Goal: Information Seeking & Learning: Learn about a topic

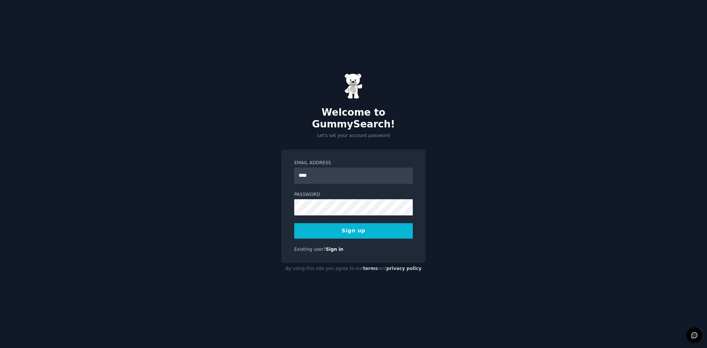
type input "**********"
click at [385, 193] on div "Password" at bounding box center [353, 204] width 119 height 24
click at [365, 223] on button "Sign up" at bounding box center [353, 230] width 119 height 15
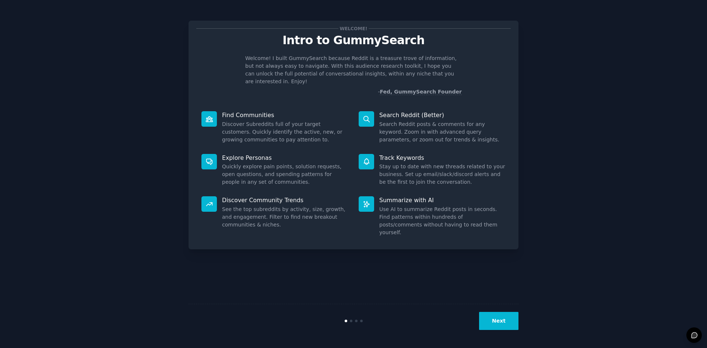
click at [509, 323] on button "Next" at bounding box center [498, 321] width 39 height 18
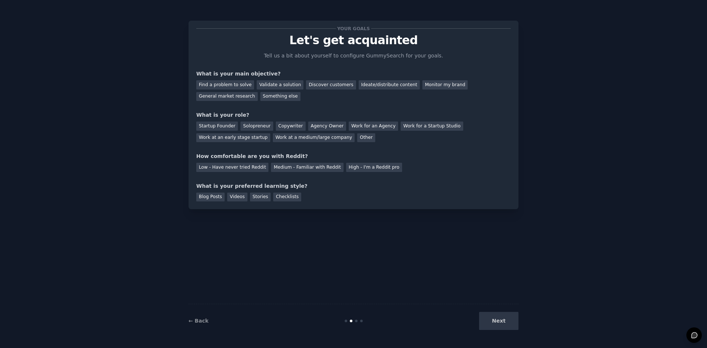
click at [509, 323] on div "Next" at bounding box center [464, 321] width 110 height 18
click at [213, 129] on div "Startup Founder" at bounding box center [217, 126] width 42 height 9
click at [238, 87] on div "Find a problem to solve" at bounding box center [225, 84] width 58 height 9
click at [306, 84] on div "Discover customers" at bounding box center [331, 84] width 50 height 9
click at [258, 92] on div "General market research" at bounding box center [227, 96] width 62 height 9
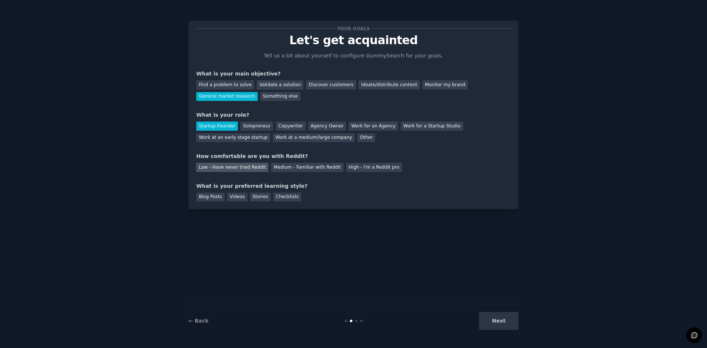
click at [227, 168] on div "Low - Have never tried Reddit" at bounding box center [232, 167] width 72 height 9
click at [215, 197] on div "Blog Posts" at bounding box center [210, 197] width 28 height 9
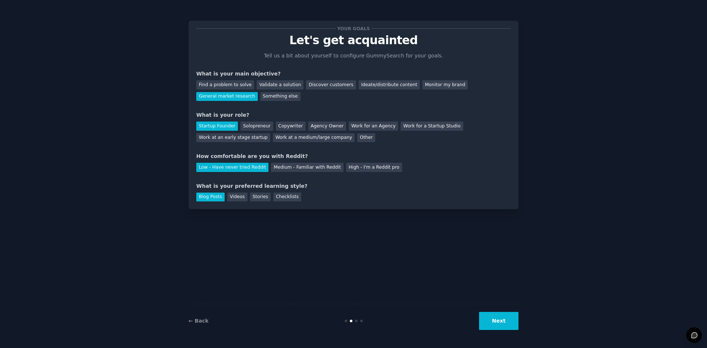
click at [504, 319] on button "Next" at bounding box center [498, 321] width 39 height 18
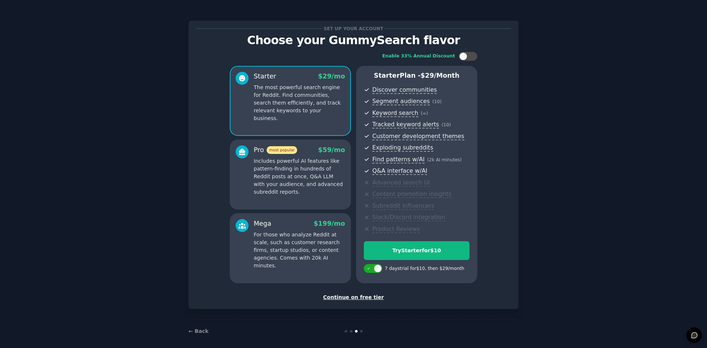
click at [356, 297] on div "Continue on free tier" at bounding box center [353, 298] width 315 height 8
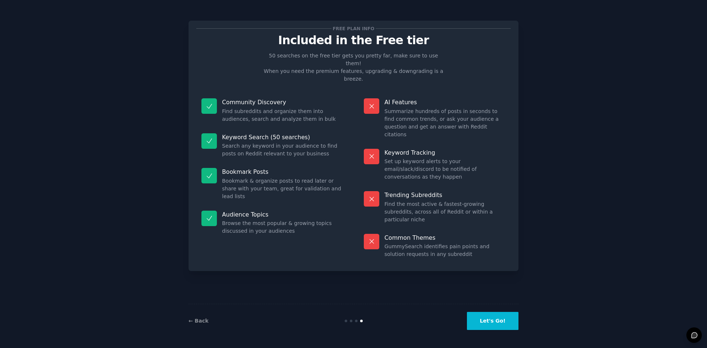
click at [497, 316] on button "Let's Go!" at bounding box center [493, 321] width 52 height 18
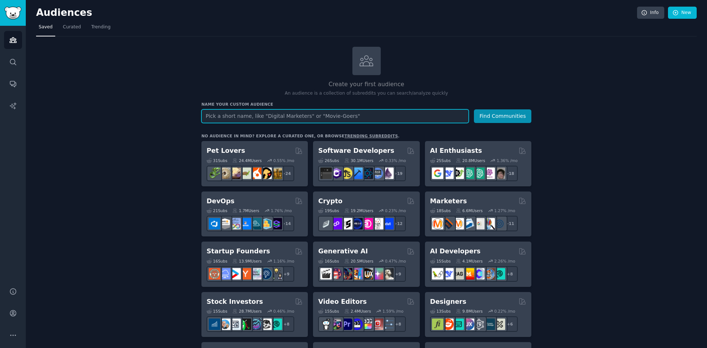
click at [320, 121] on input "text" at bounding box center [334, 116] width 267 height 14
paste input "why can’t I scale past X revenu"
type input "why can’t I scale past X revenue"
click at [474, 109] on button "Find Communities" at bounding box center [502, 116] width 57 height 14
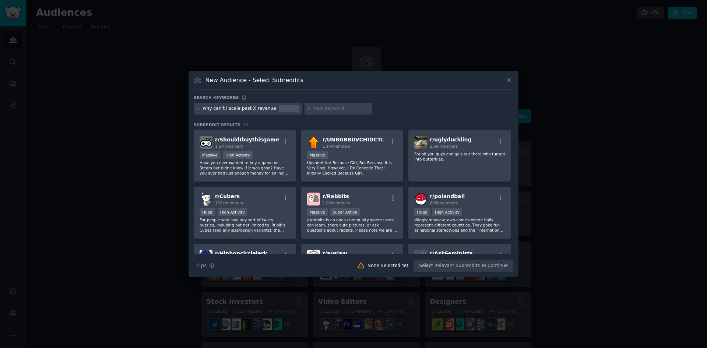
click at [199, 108] on icon at bounding box center [198, 109] width 4 height 4
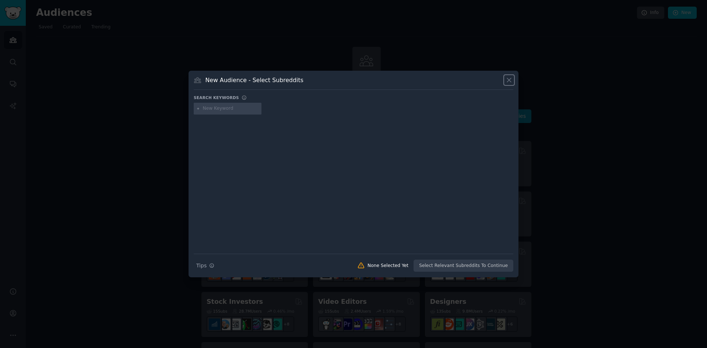
click at [507, 83] on icon at bounding box center [509, 80] width 8 height 8
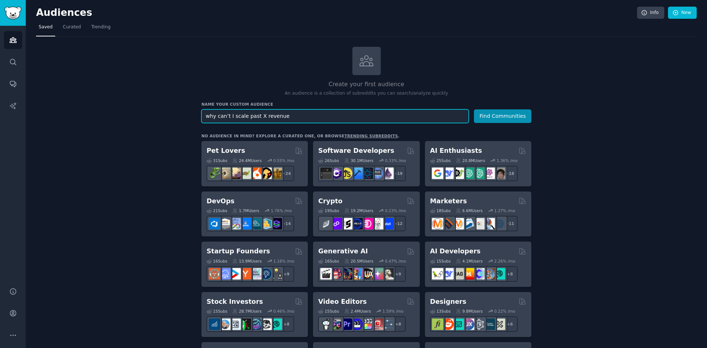
drag, startPoint x: 395, startPoint y: 111, endPoint x: 189, endPoint y: 114, distance: 206.3
paste input "entrepreneur burnout but want growth"
type input "entrepreneur burnout but want growth"
click at [474, 109] on button "Find Communities" at bounding box center [502, 116] width 57 height 14
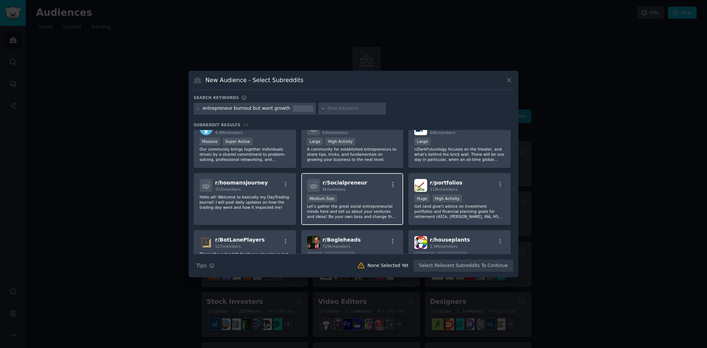
scroll to position [3, 0]
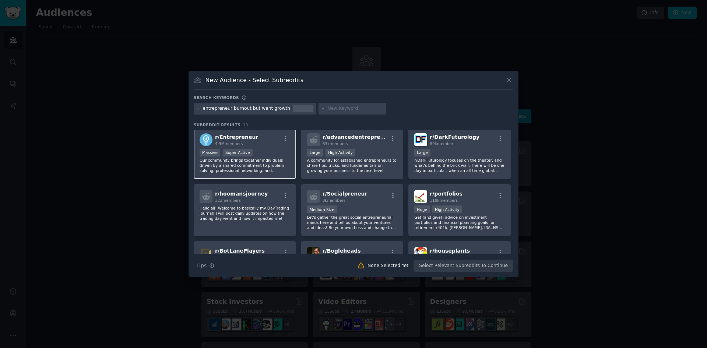
click at [272, 154] on div "Massive Super Active" at bounding box center [245, 153] width 91 height 9
click at [285, 137] on icon "button" at bounding box center [285, 138] width 1 height 5
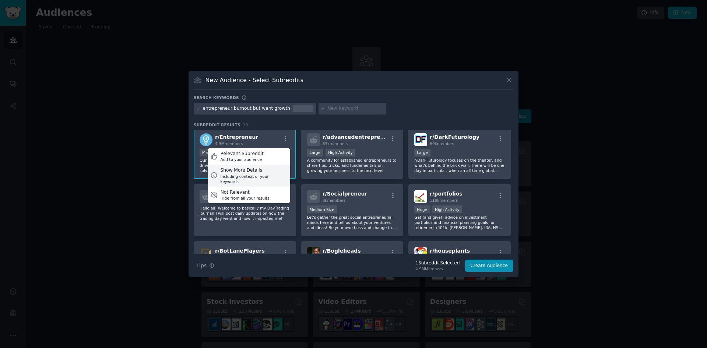
click at [248, 176] on div "Including context of your keywords" at bounding box center [253, 179] width 67 height 10
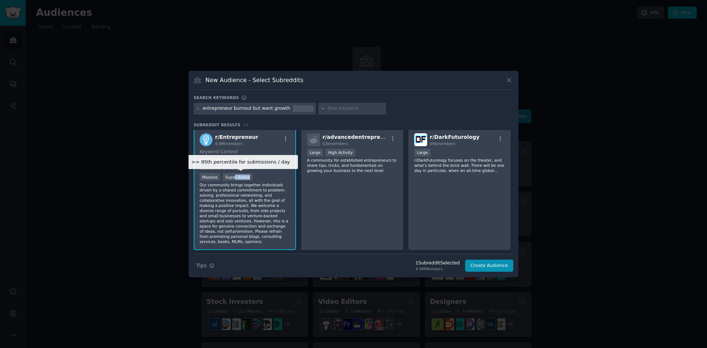
drag, startPoint x: 248, startPoint y: 176, endPoint x: 231, endPoint y: 178, distance: 16.4
click at [231, 178] on div ">= 95th percentile for submissions / day Massive Super Active" at bounding box center [245, 177] width 91 height 9
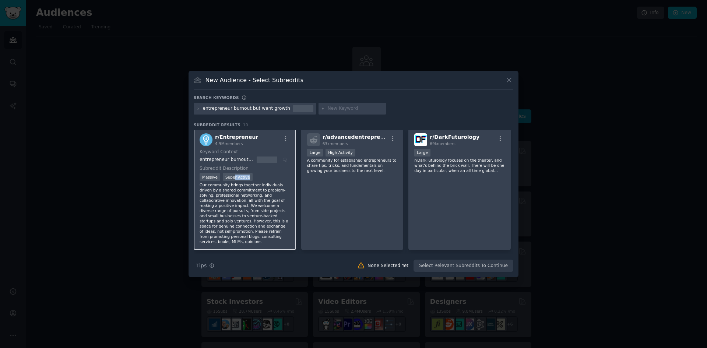
click at [273, 179] on div ">= 95th percentile for submissions / day Massive Super Active" at bounding box center [245, 177] width 91 height 9
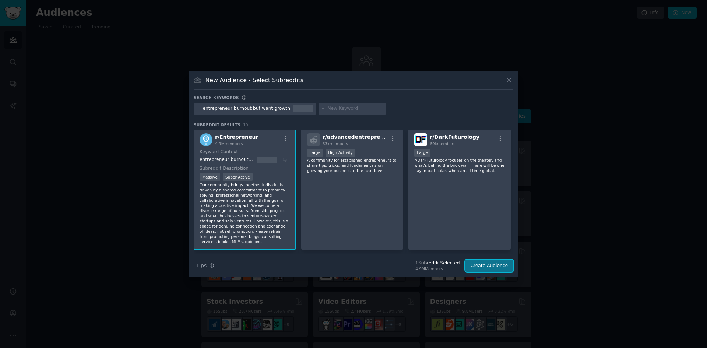
click at [482, 261] on button "Create Audience" at bounding box center [489, 266] width 49 height 13
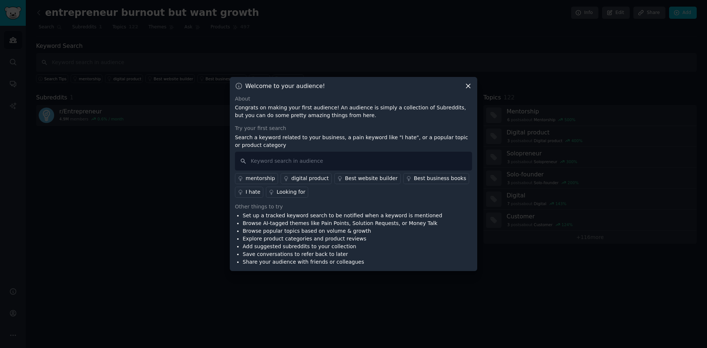
click at [467, 84] on icon at bounding box center [468, 86] width 4 height 4
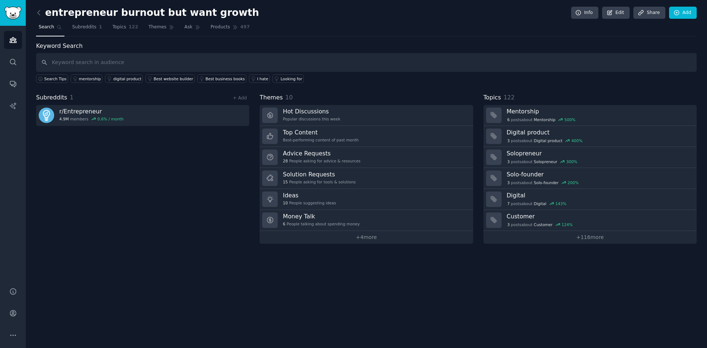
click at [171, 127] on div "Subreddits 1 + Add r/ Entrepreneur 4.9M members 0.6 % / month" at bounding box center [142, 168] width 213 height 151
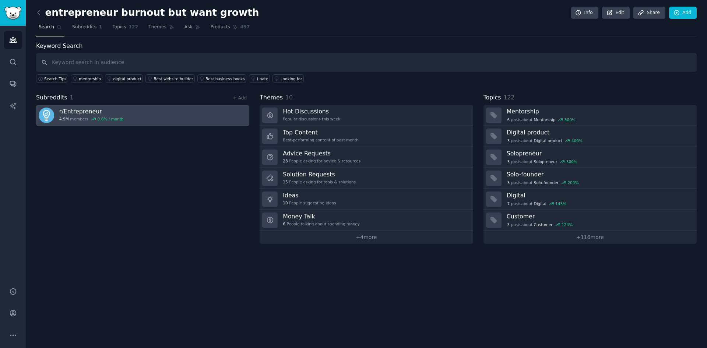
click at [110, 116] on div "r/ Entrepreneur 4.9M members 0.6 % / month" at bounding box center [91, 115] width 64 height 15
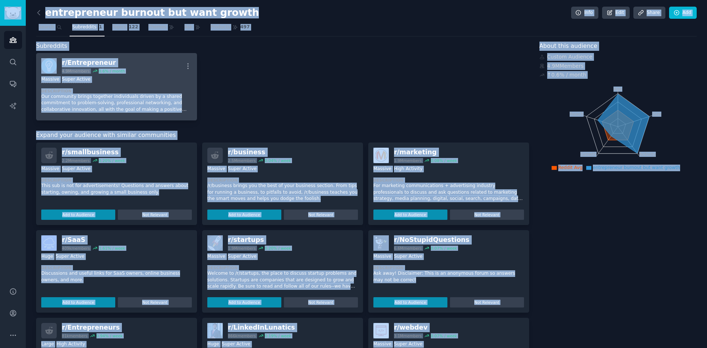
click at [136, 87] on div "Massive Super Active Description Our community brings together individuals driv…" at bounding box center [116, 95] width 151 height 42
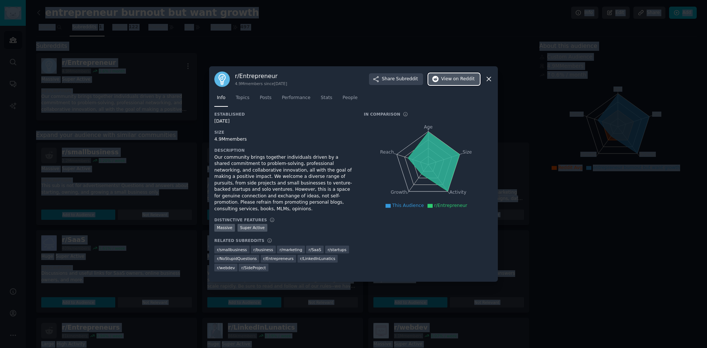
click at [446, 83] on span "View on Reddit" at bounding box center [458, 79] width 34 height 7
